Goal: Register for event/course

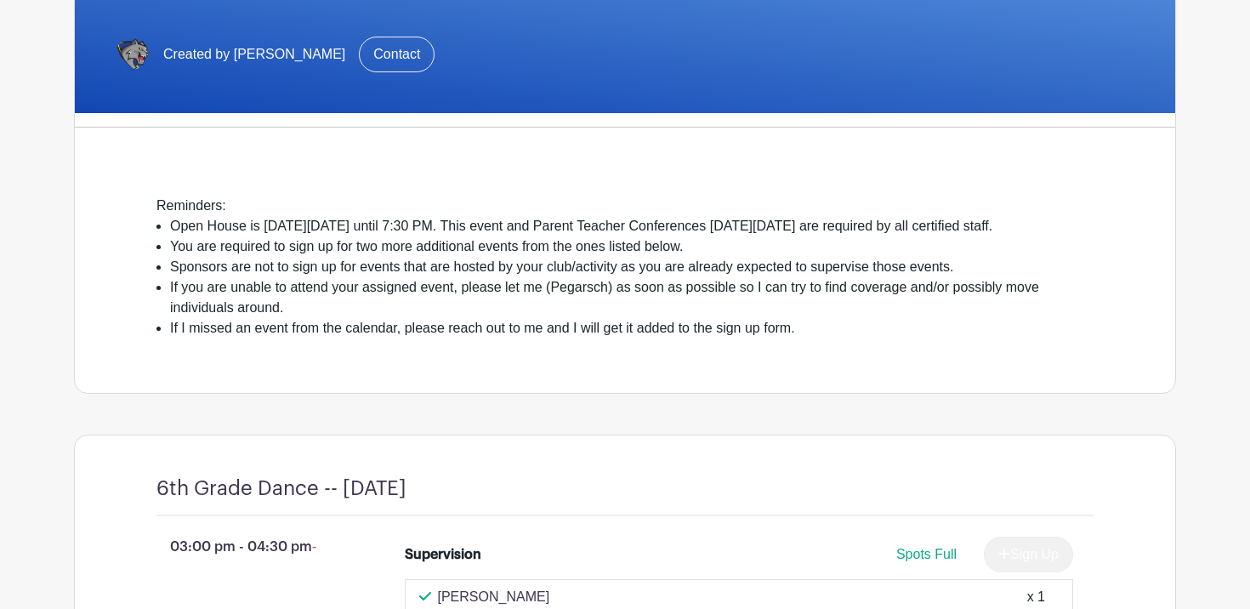
scroll to position [321, 0]
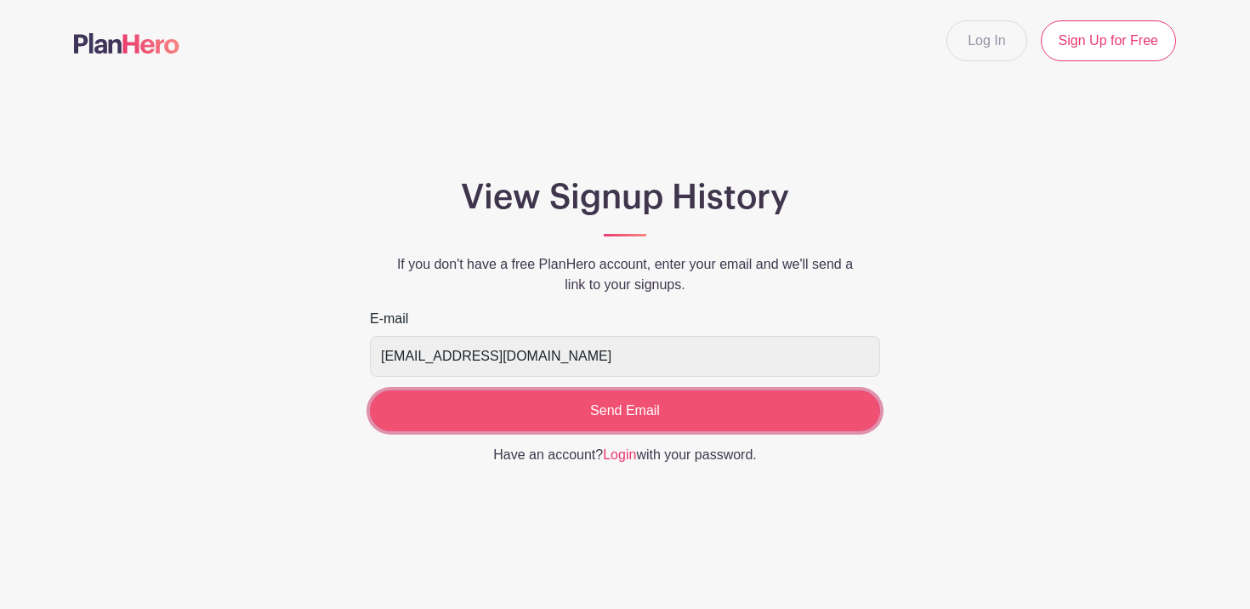
click at [602, 409] on input "Send Email" at bounding box center [625, 410] width 510 height 41
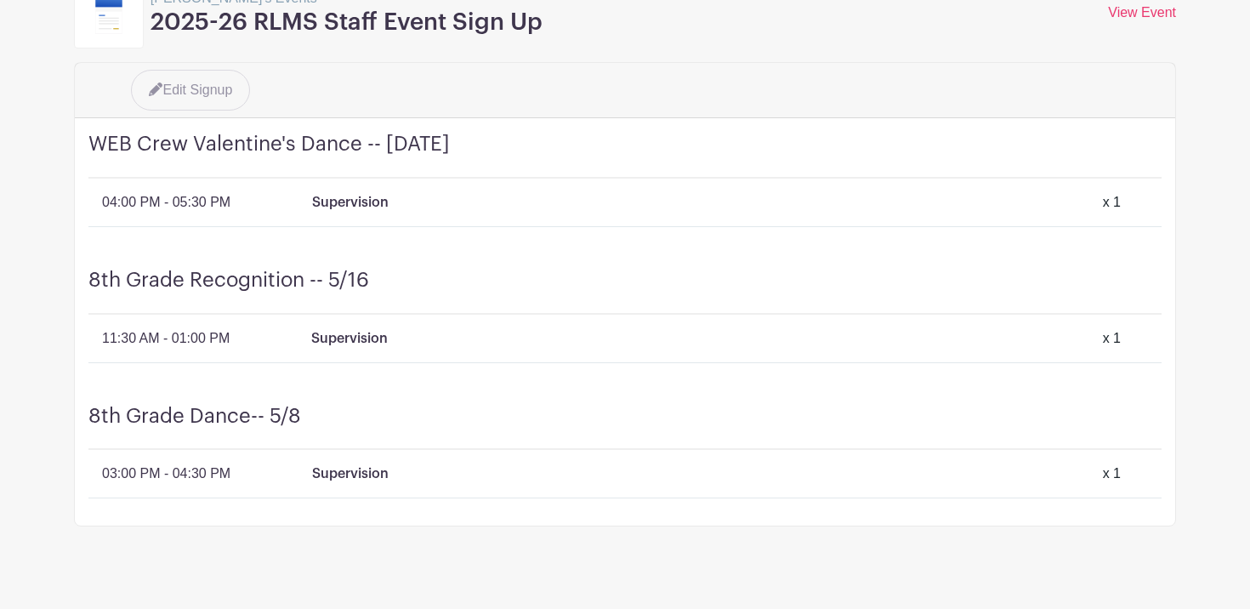
scroll to position [251, 0]
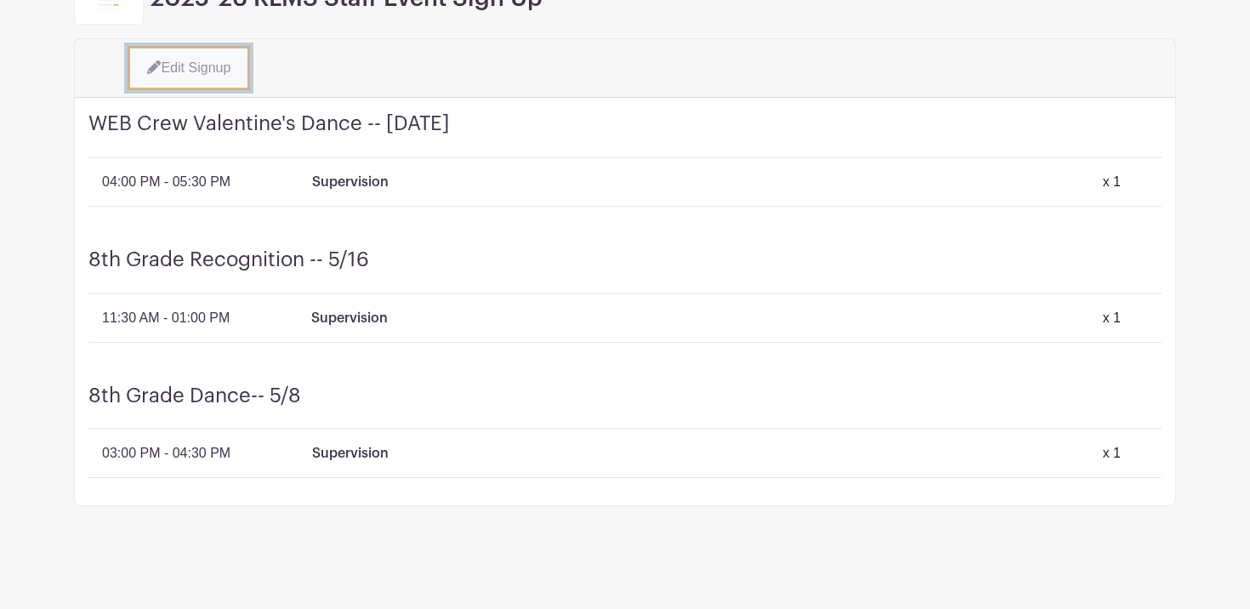
click at [203, 67] on link "Edit Signup" at bounding box center [189, 68] width 122 height 44
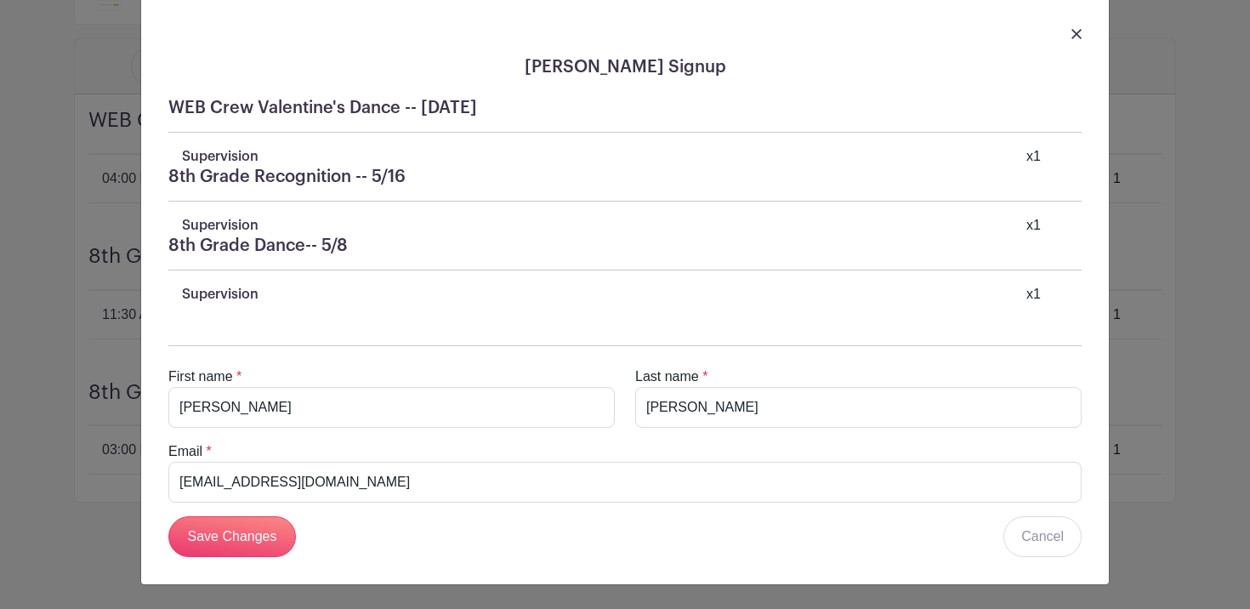
scroll to position [0, 0]
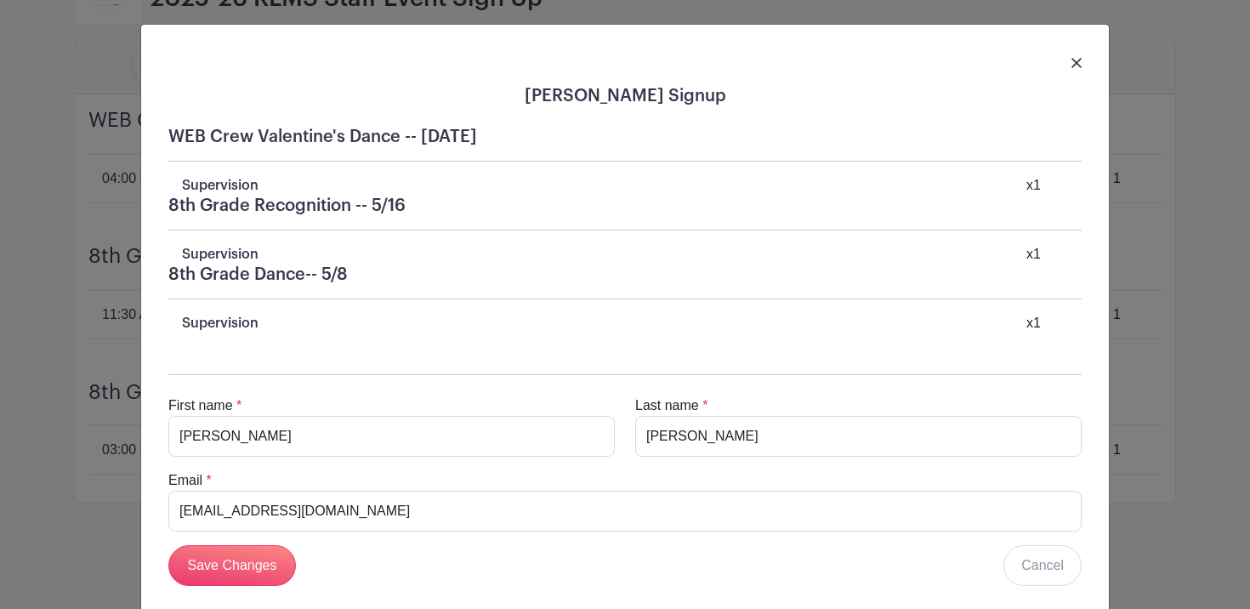
click at [519, 201] on h5 "8th Grade Recognition -- 5/16" at bounding box center [624, 206] width 913 height 20
click at [234, 273] on h5 "8th Grade Dance-- 5/8" at bounding box center [624, 274] width 913 height 20
click at [246, 205] on h5 "8th Grade Recognition -- 5/16" at bounding box center [624, 206] width 913 height 20
click at [267, 156] on div "WEB Crew Valentine's Dance -- Friday, February 12 Supervision x 1 8th Grade Rec…" at bounding box center [625, 230] width 940 height 234
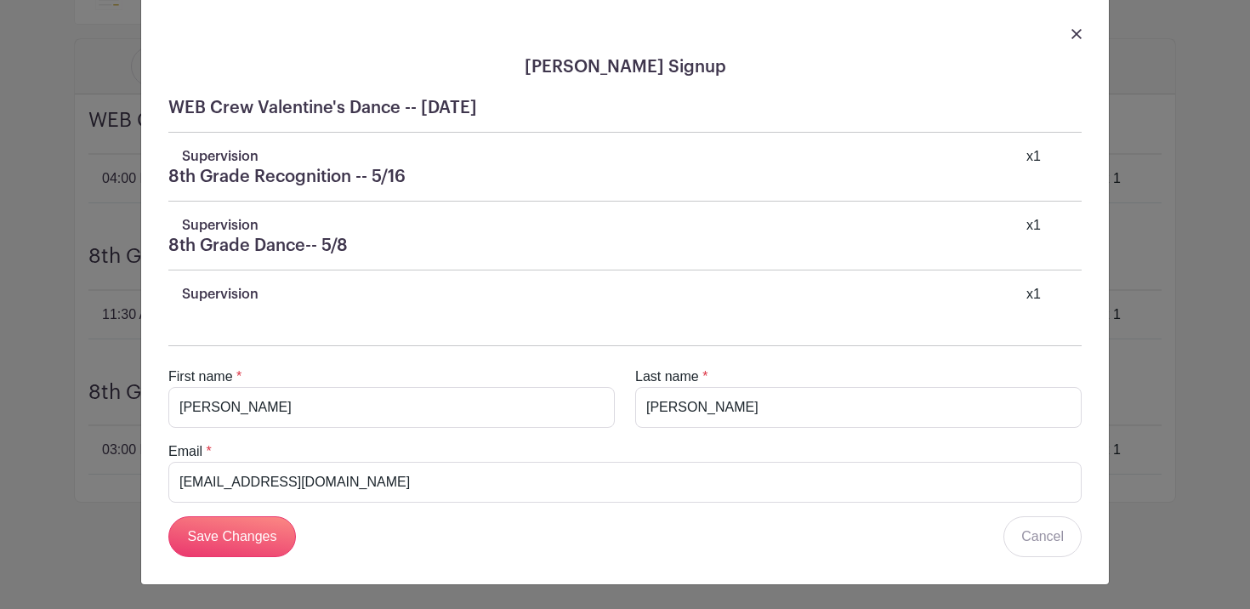
click at [1082, 37] on div at bounding box center [625, 33] width 940 height 48
click at [1074, 35] on img at bounding box center [1076, 34] width 10 height 10
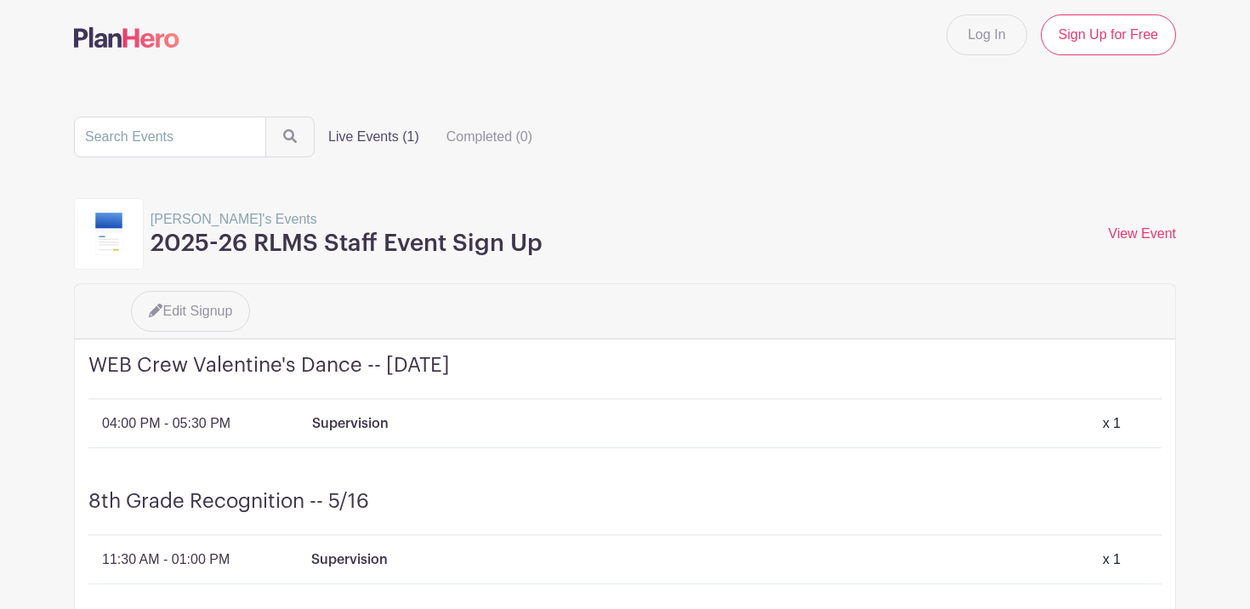
scroll to position [0, 0]
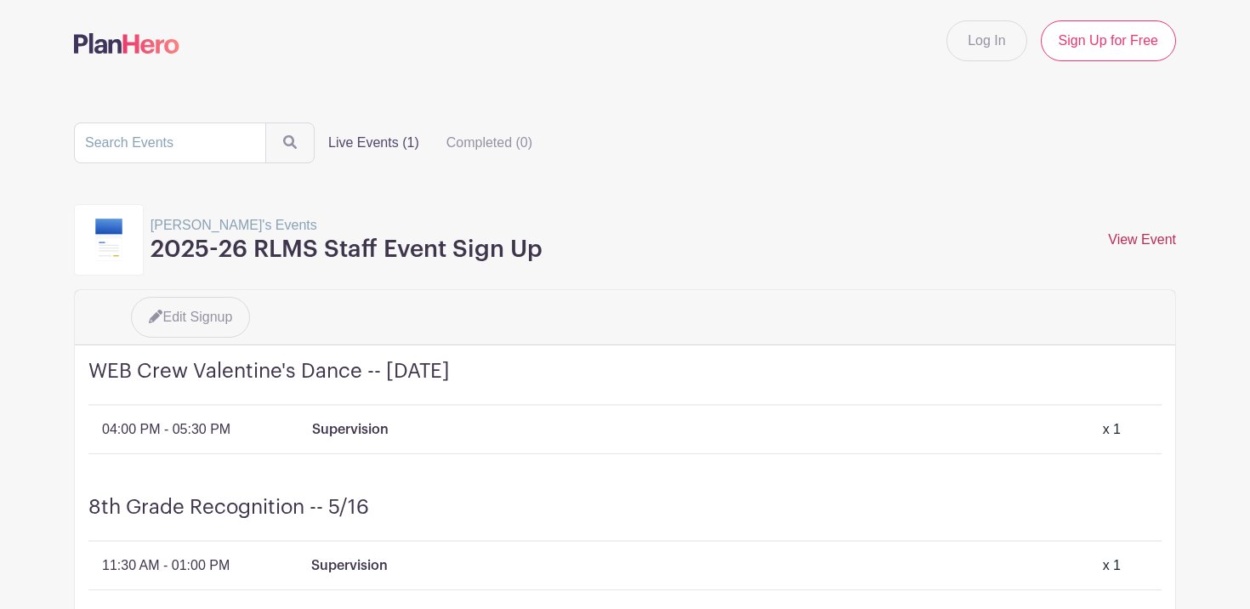
click at [1147, 233] on link "View Event" at bounding box center [1142, 239] width 68 height 14
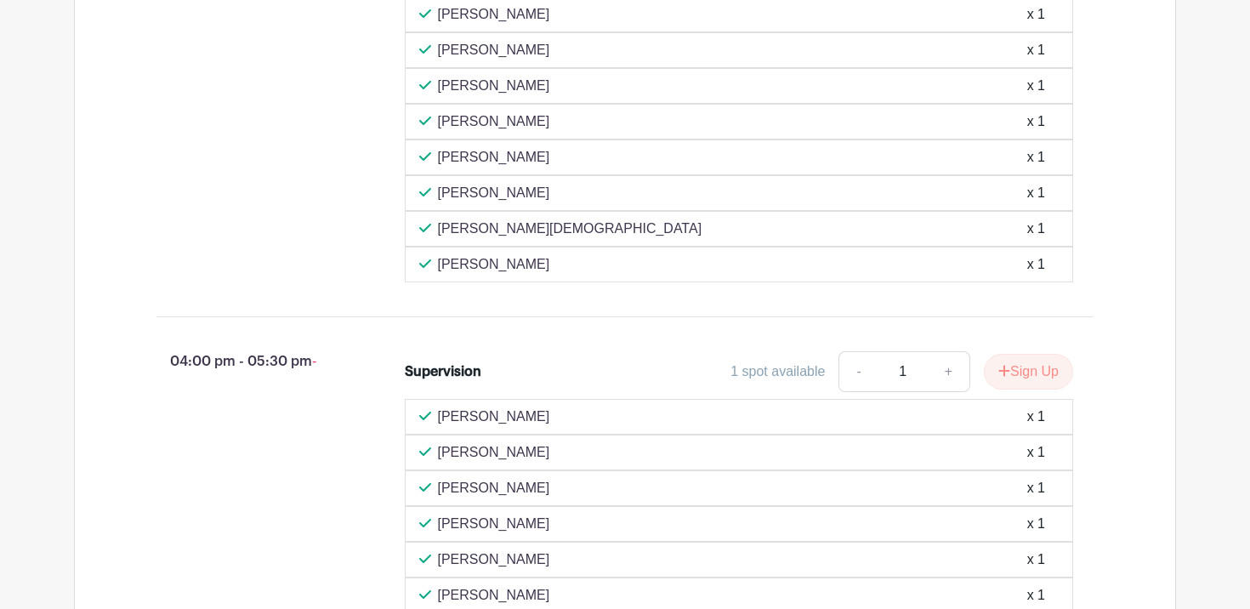
scroll to position [5697, 0]
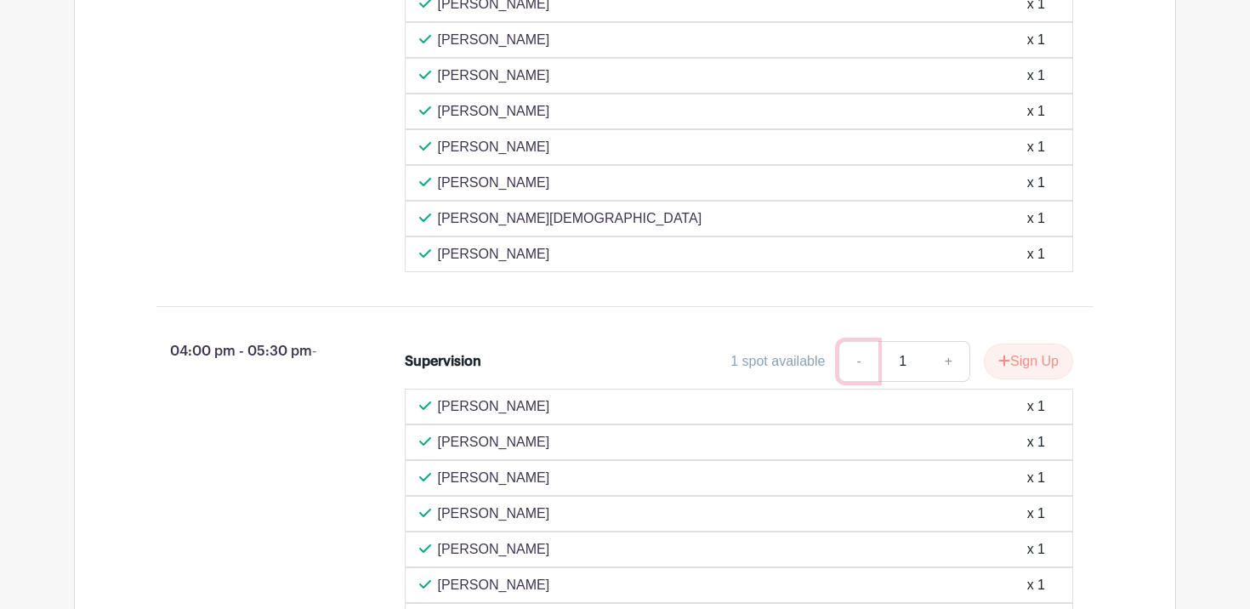
click at [857, 382] on link "-" at bounding box center [857, 361] width 39 height 41
click at [853, 382] on link "-" at bounding box center [857, 361] width 39 height 41
click at [899, 382] on input "1" at bounding box center [902, 361] width 51 height 41
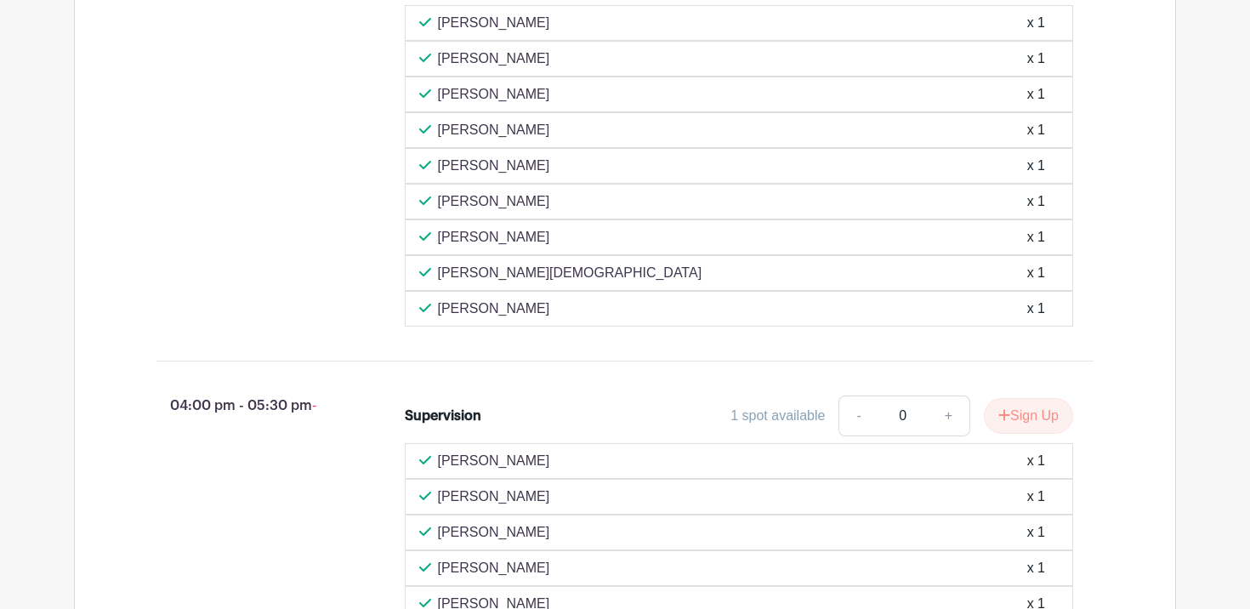
scroll to position [5643, 0]
type input "0"
click at [1045, 433] on button "Sign Up" at bounding box center [1028, 415] width 89 height 36
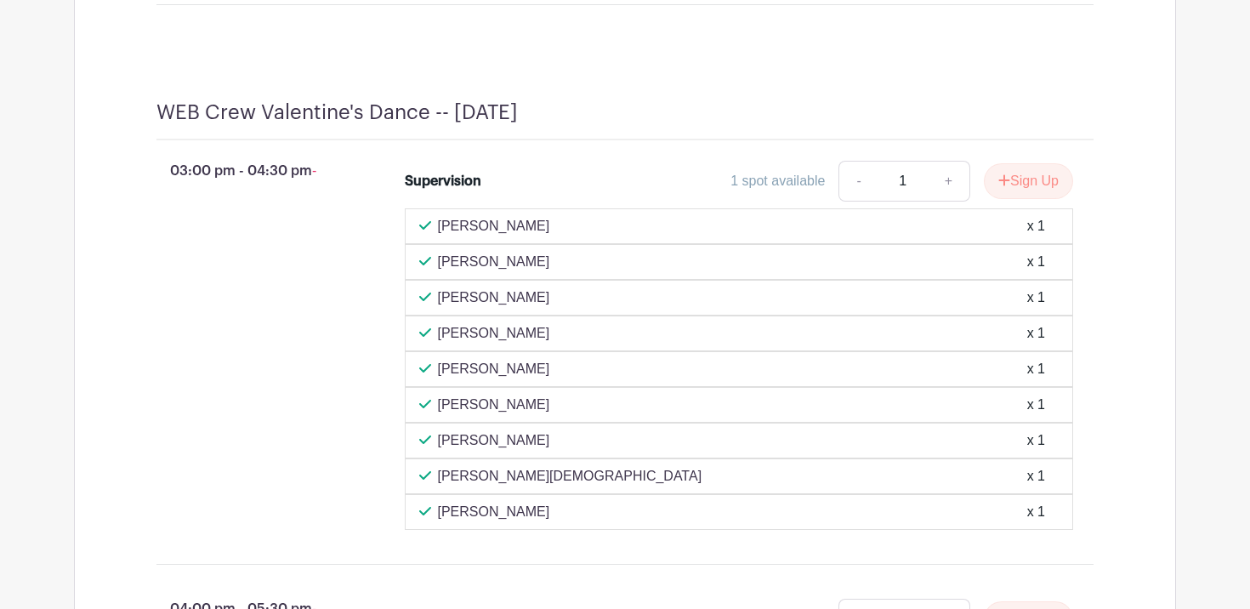
scroll to position [5429, 0]
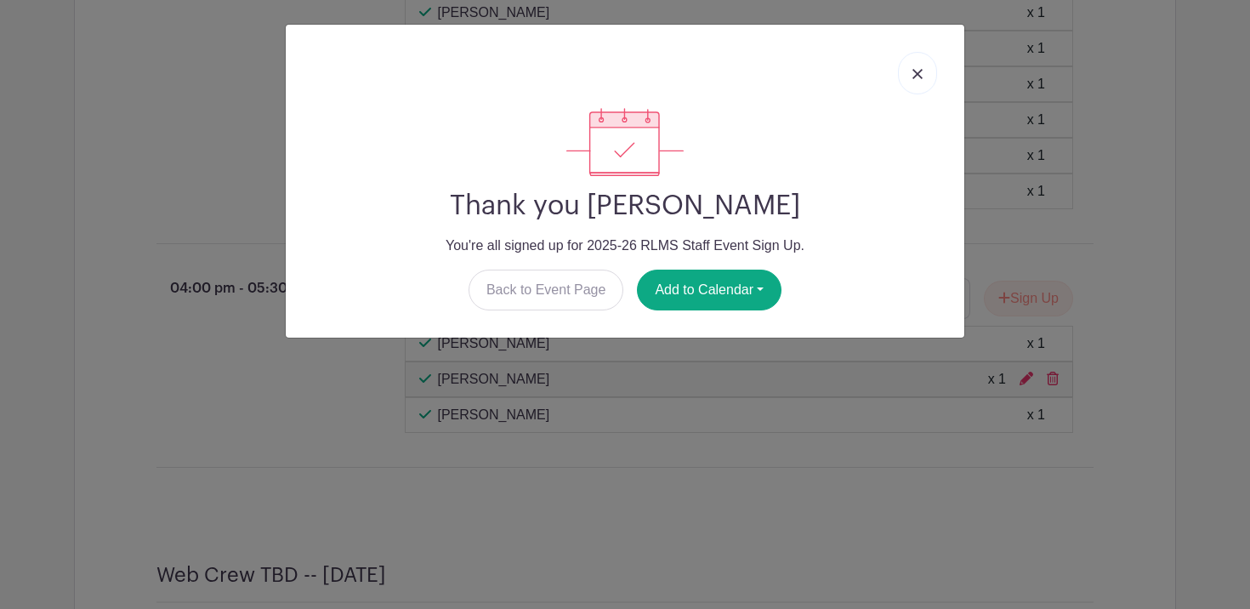
click at [917, 76] on img at bounding box center [917, 74] width 10 height 10
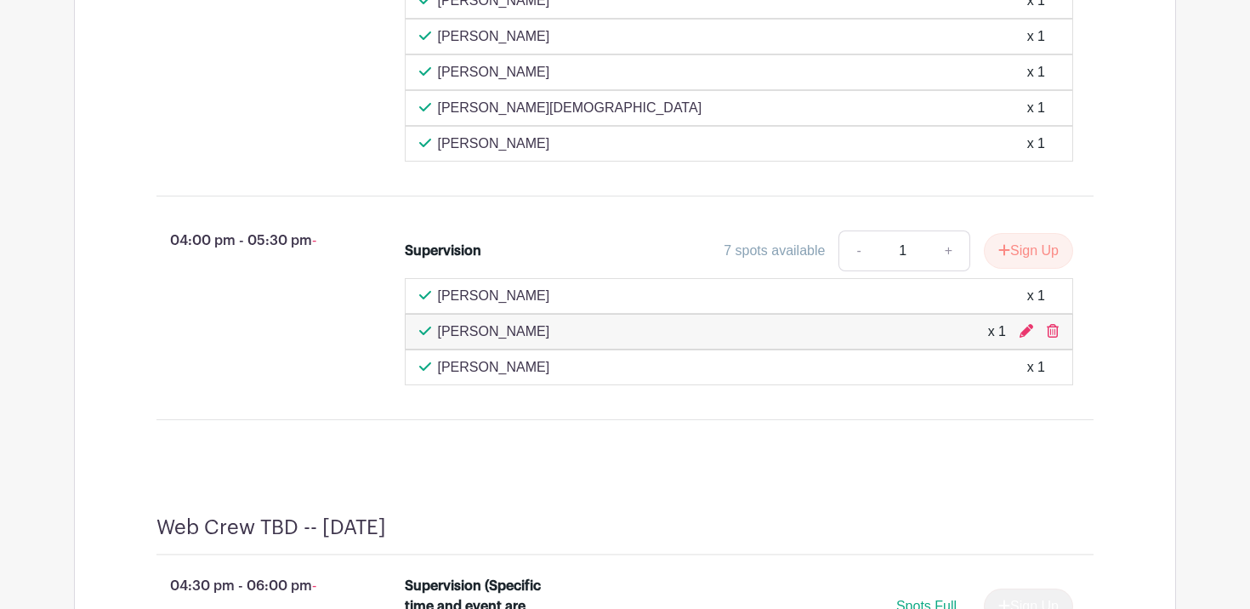
scroll to position [5232, 0]
click at [1049, 337] on icon at bounding box center [1053, 330] width 12 height 14
click at [1057, 337] on icon at bounding box center [1053, 330] width 12 height 14
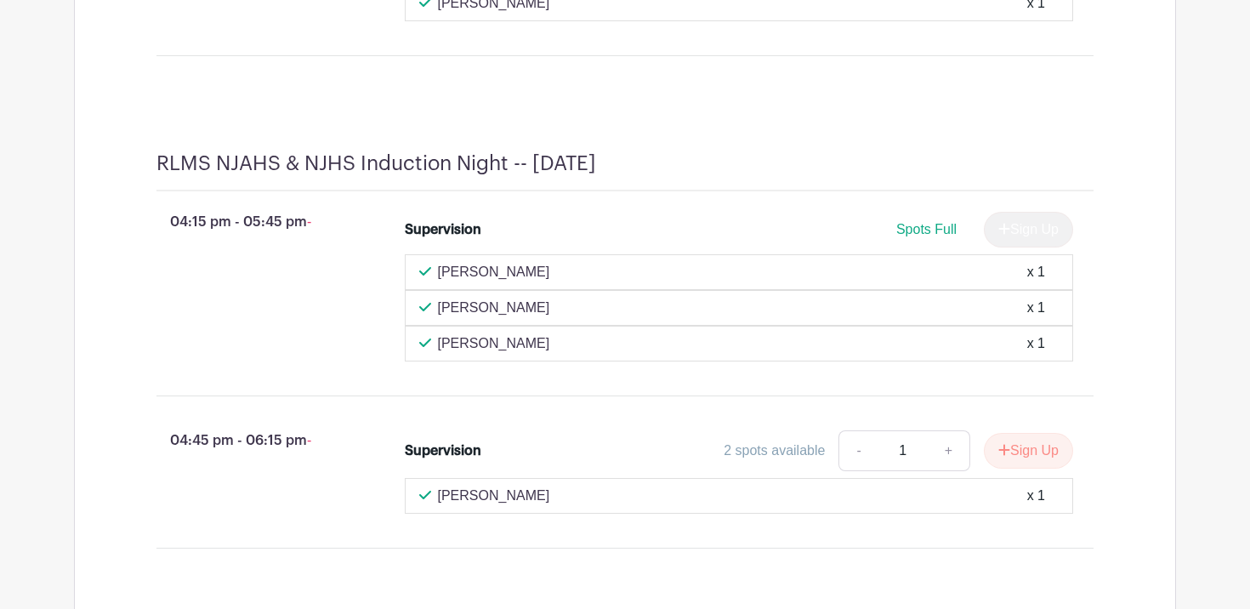
scroll to position [7260, 0]
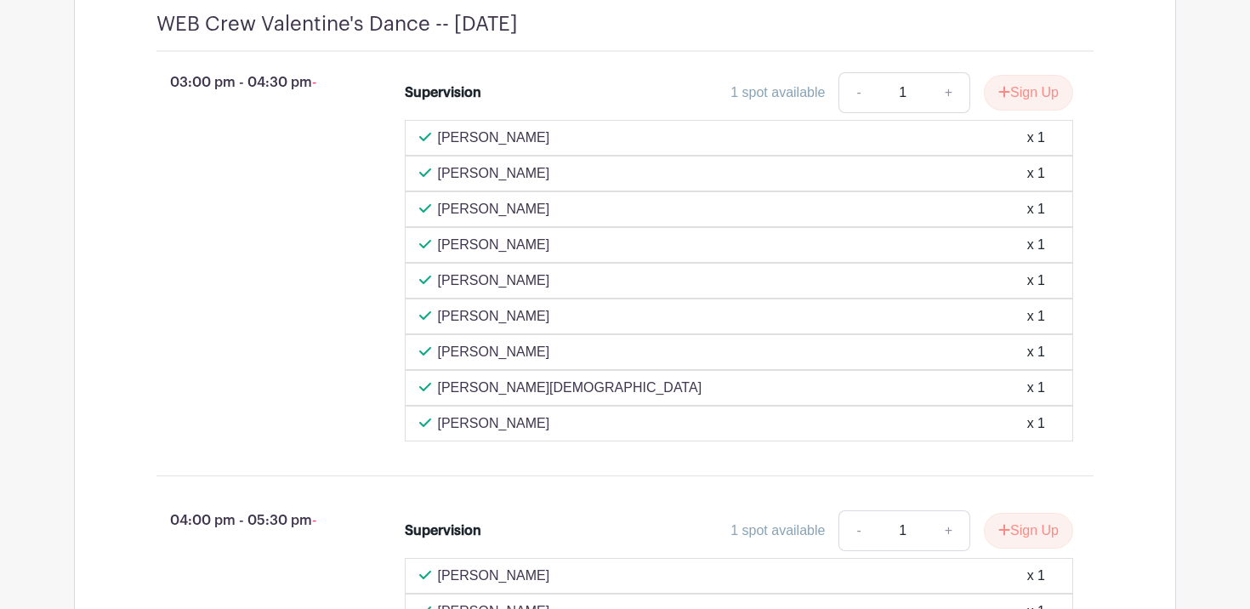
scroll to position [5852, 0]
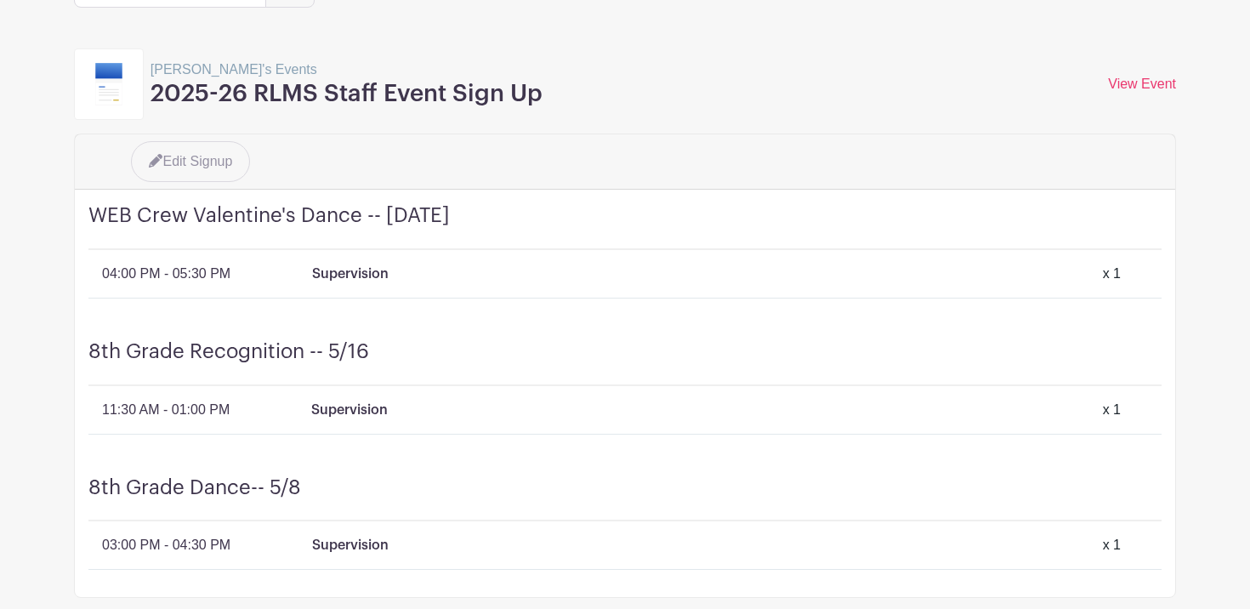
scroll to position [143, 0]
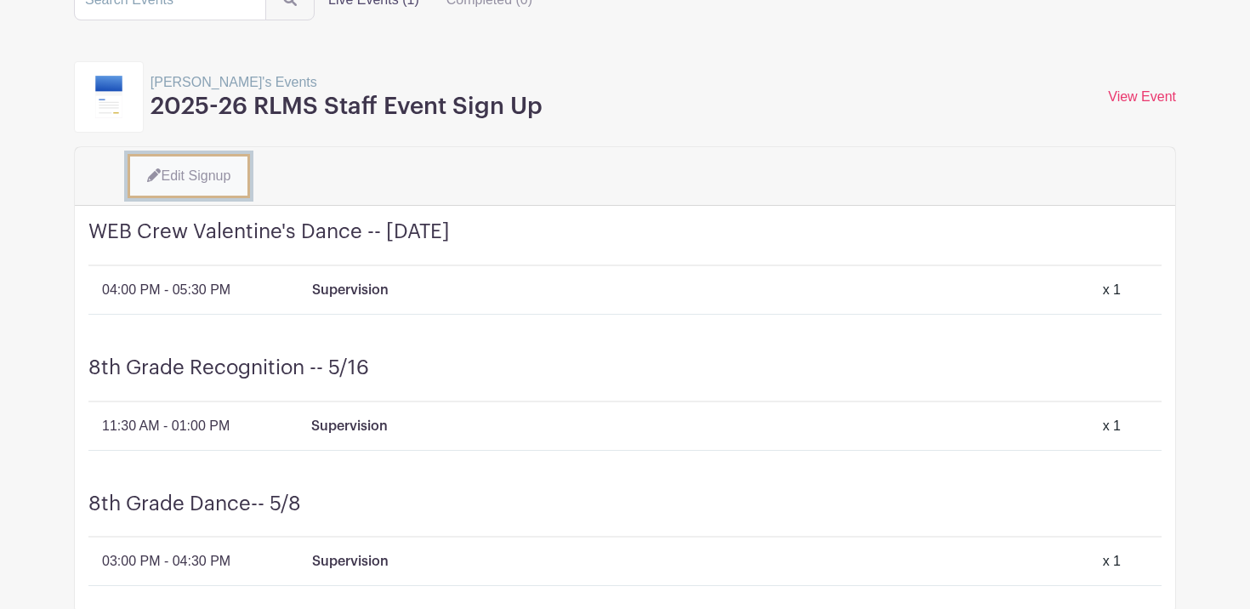
click at [196, 189] on link "Edit Signup" at bounding box center [189, 176] width 122 height 44
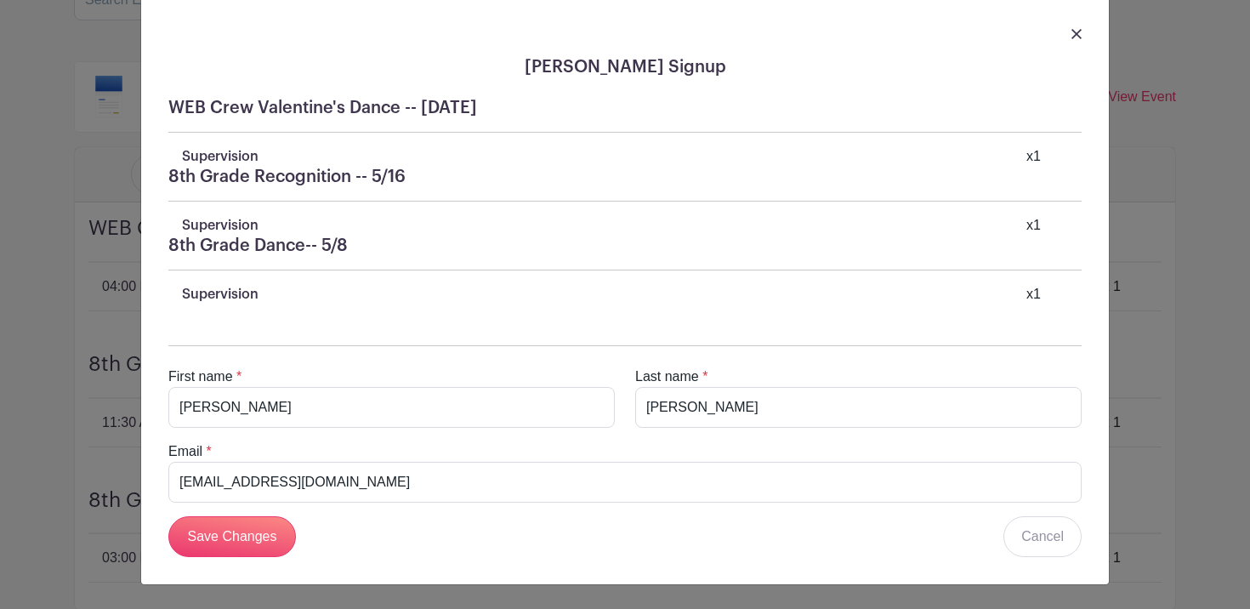
scroll to position [0, 0]
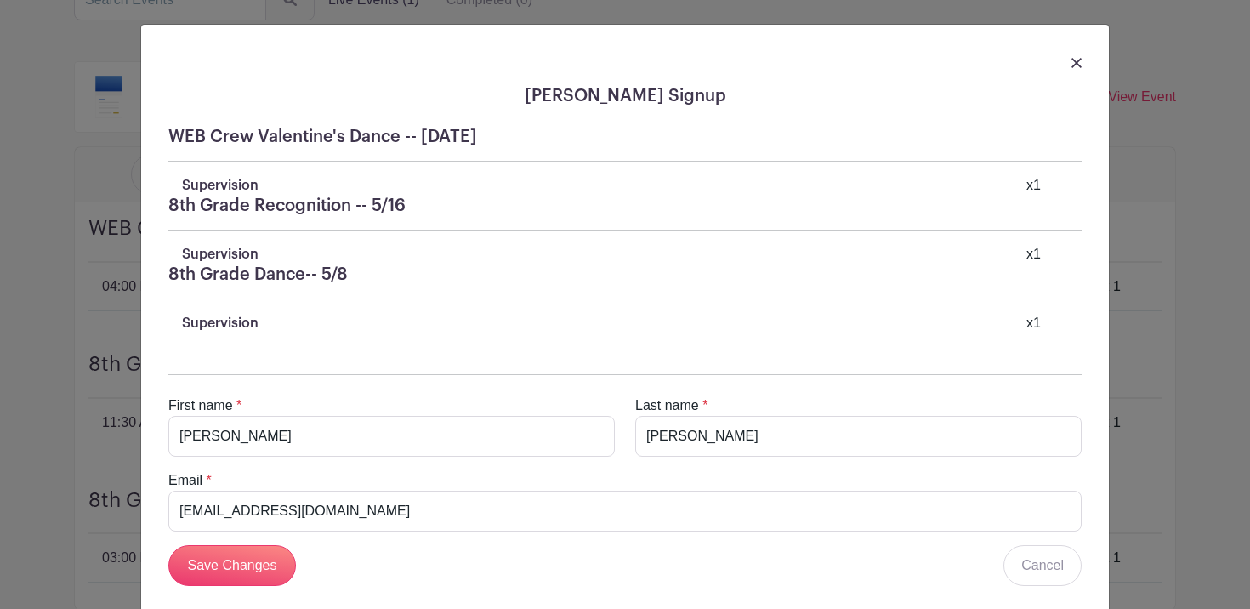
click at [1030, 184] on div "x 1" at bounding box center [1033, 185] width 14 height 20
drag, startPoint x: 1050, startPoint y: 187, endPoint x: 984, endPoint y: 186, distance: 66.3
click at [984, 185] on div "Supervision x 1" at bounding box center [631, 185] width 899 height 20
click at [1075, 59] on img at bounding box center [1076, 63] width 10 height 10
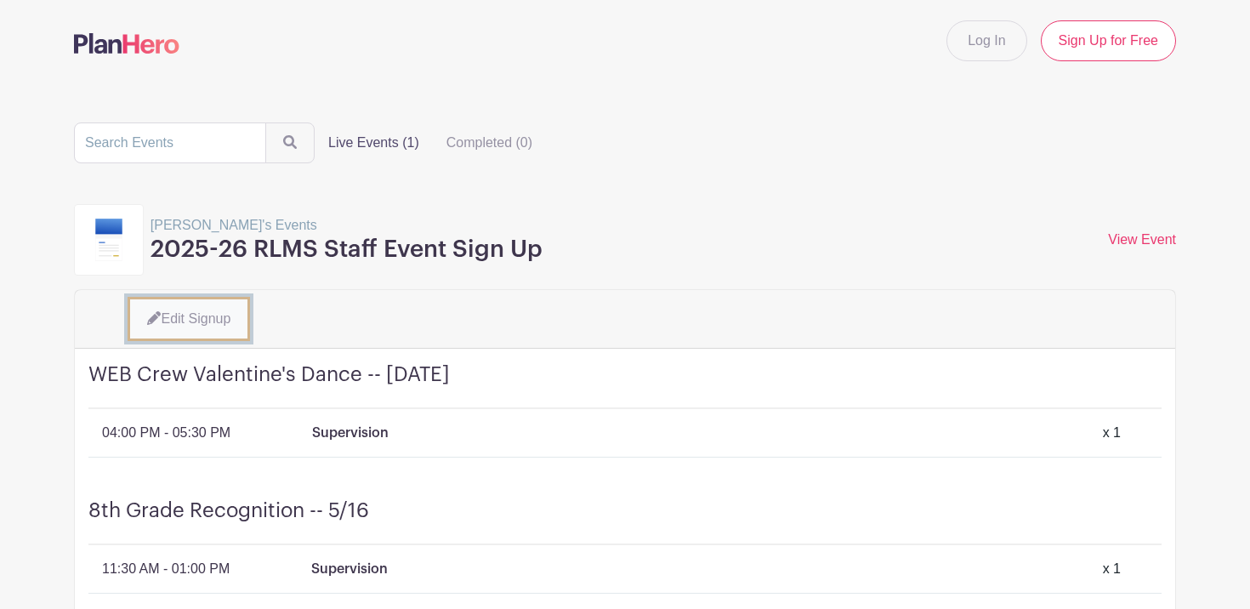
click at [187, 320] on link "Edit Signup" at bounding box center [189, 319] width 122 height 44
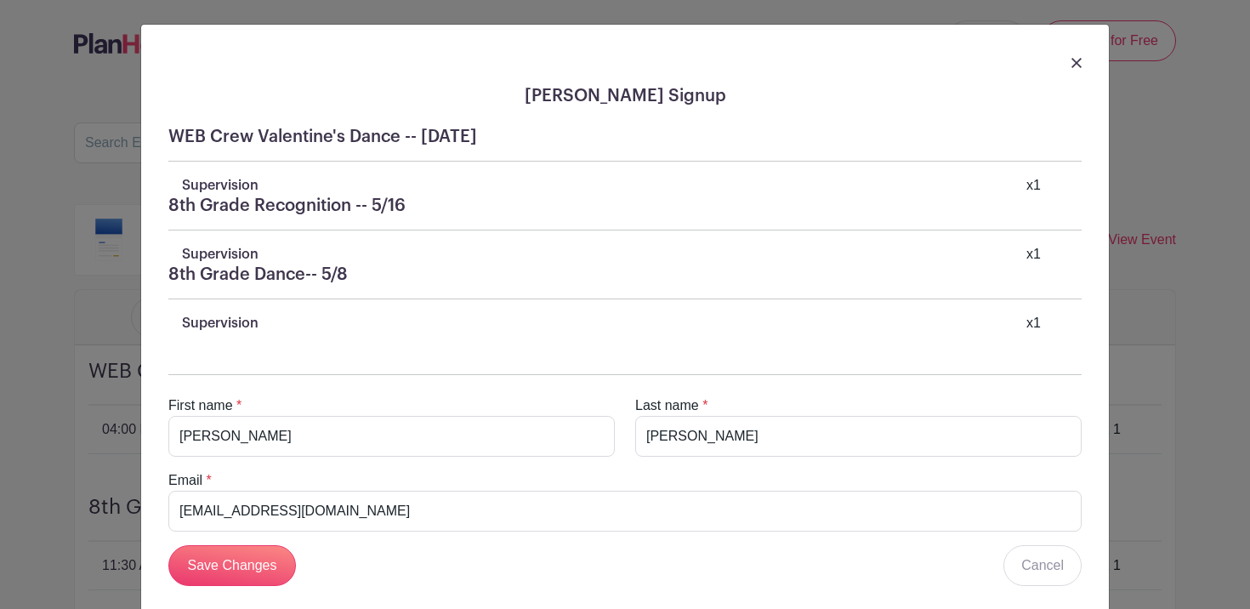
click at [1079, 57] on link at bounding box center [1076, 62] width 10 height 20
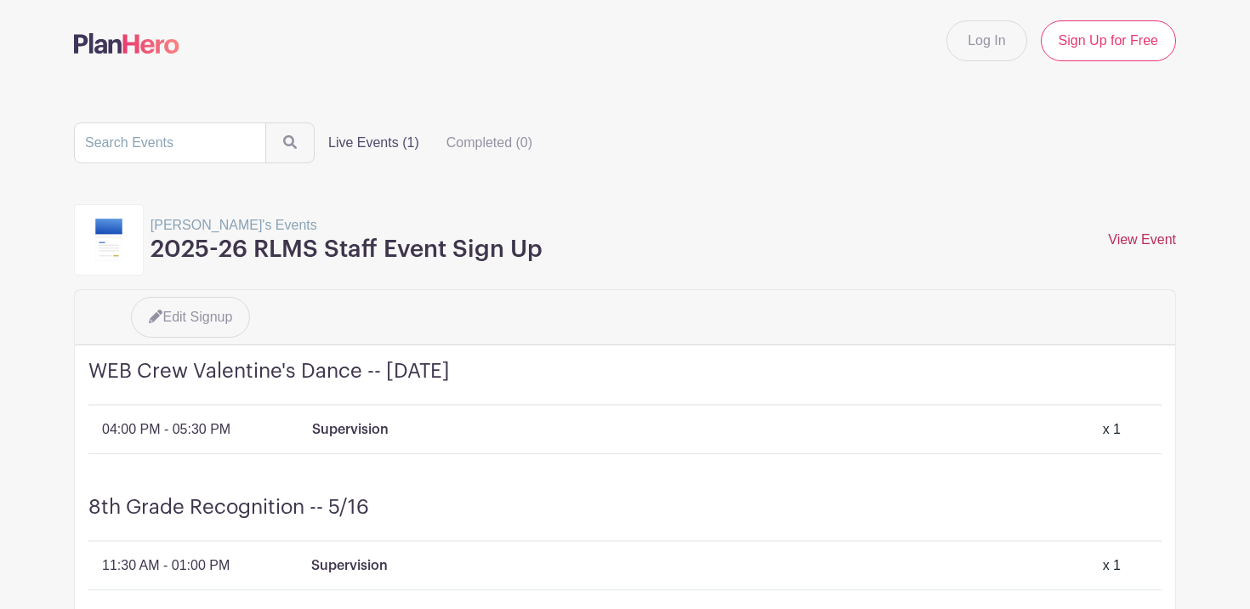
click at [1136, 232] on link "View Event" at bounding box center [1142, 239] width 68 height 14
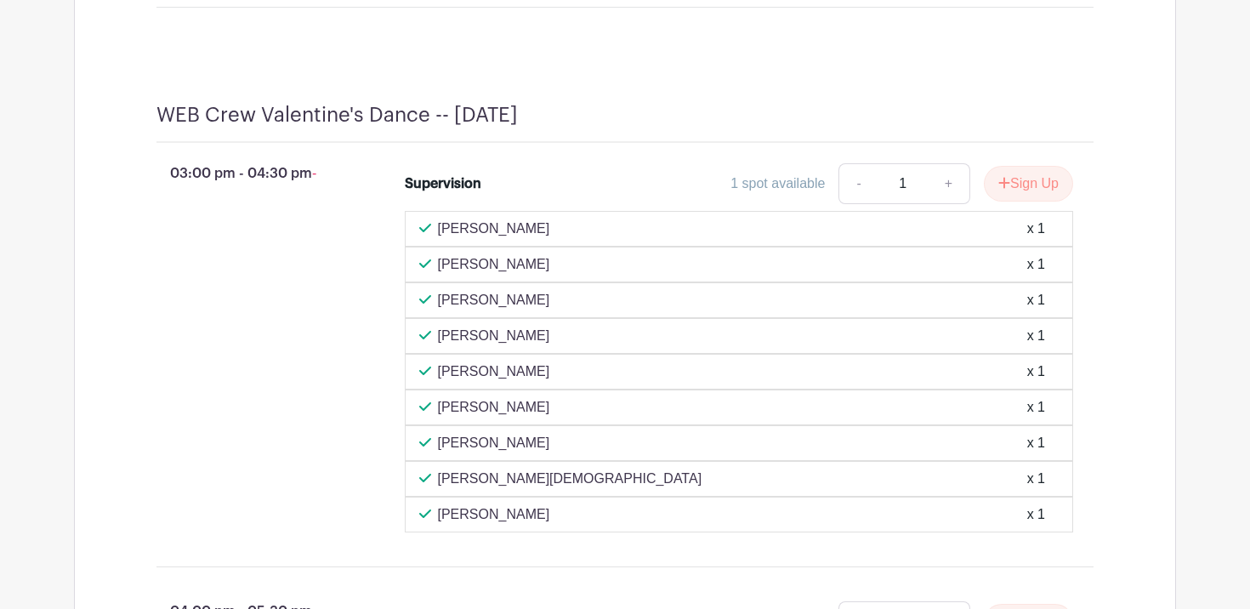
scroll to position [5444, 0]
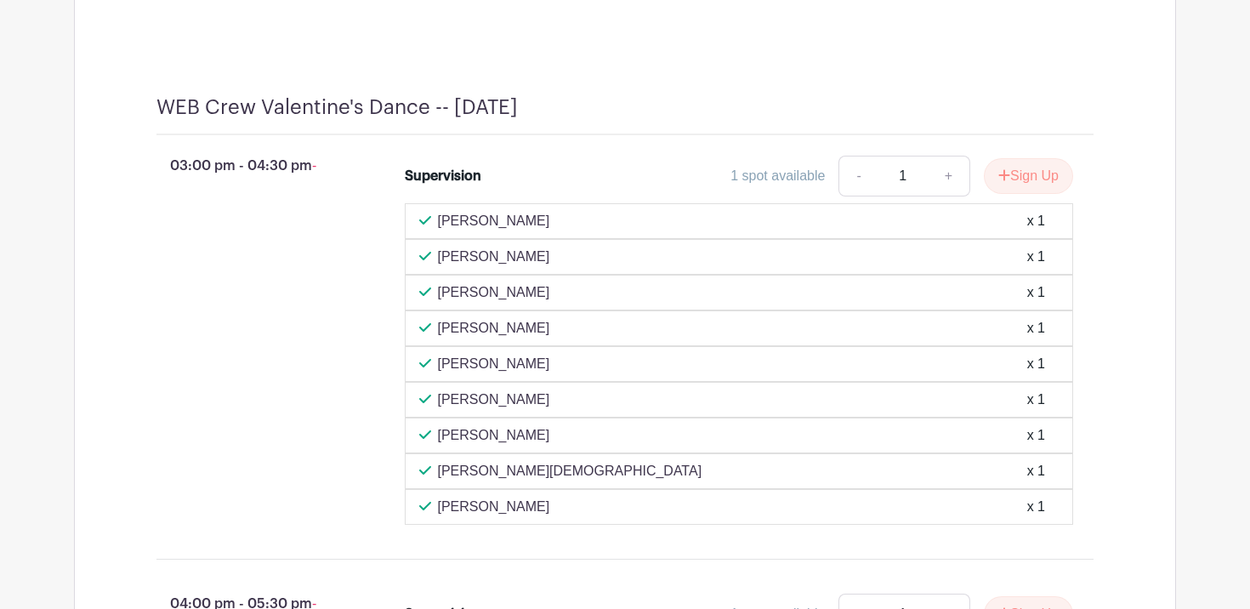
click at [457, 371] on div "[PERSON_NAME] x 1" at bounding box center [739, 364] width 669 height 36
click at [462, 374] on p "[PERSON_NAME]" at bounding box center [494, 364] width 112 height 20
